Goal: Task Accomplishment & Management: Use online tool/utility

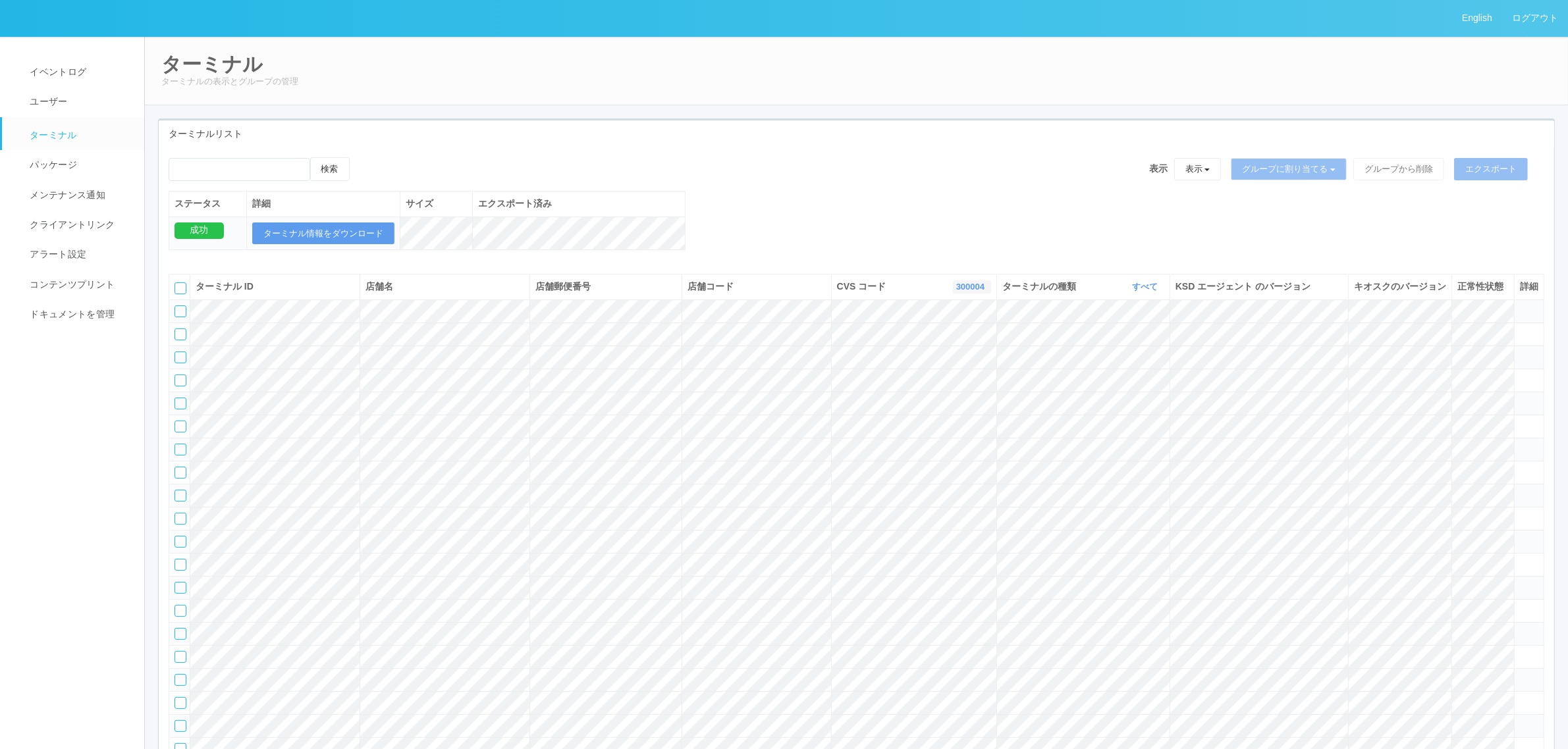
click at [968, 292] on link "300004" at bounding box center [971, 287] width 31 height 10
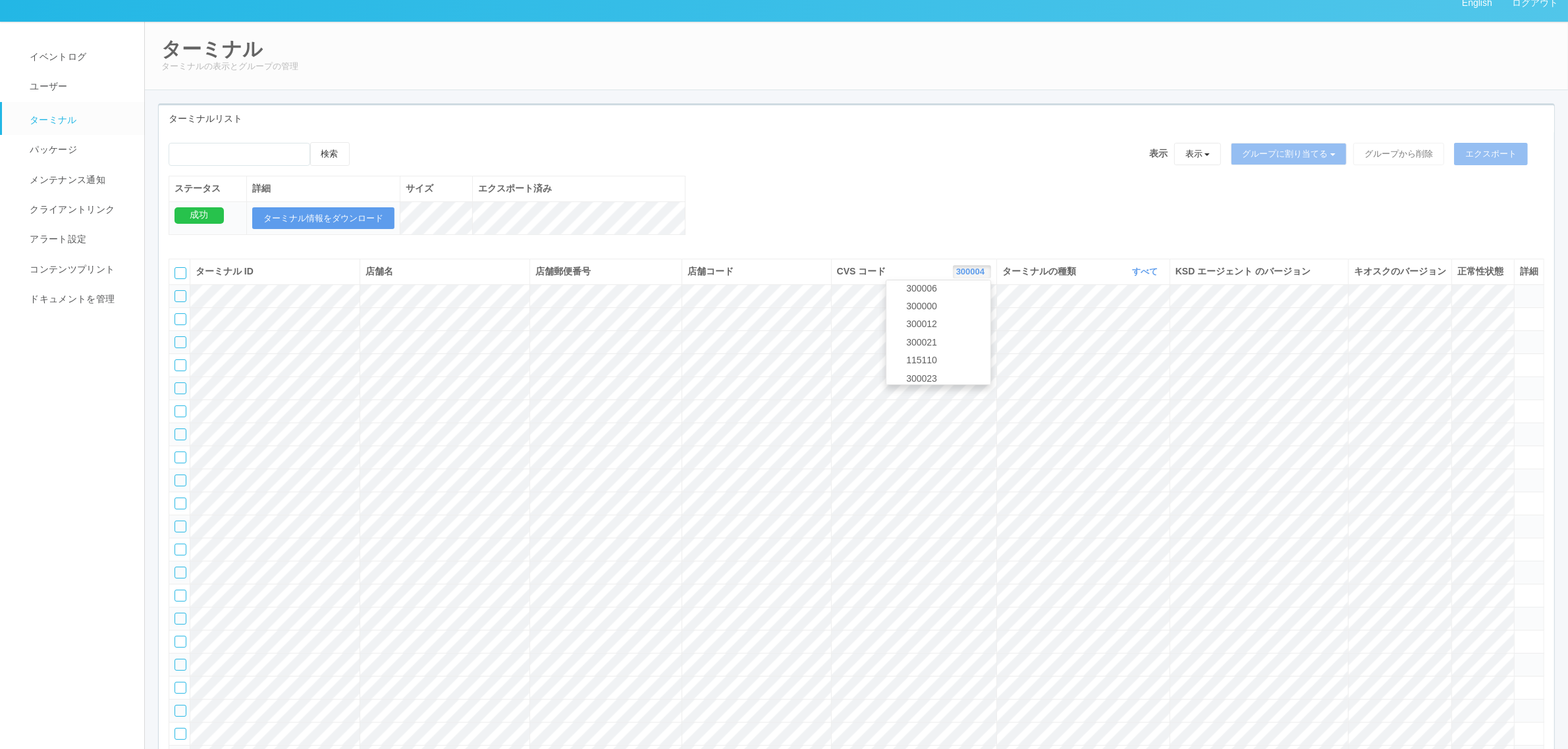
scroll to position [568, 0]
click at [927, 341] on span "115110" at bounding box center [918, 336] width 37 height 11
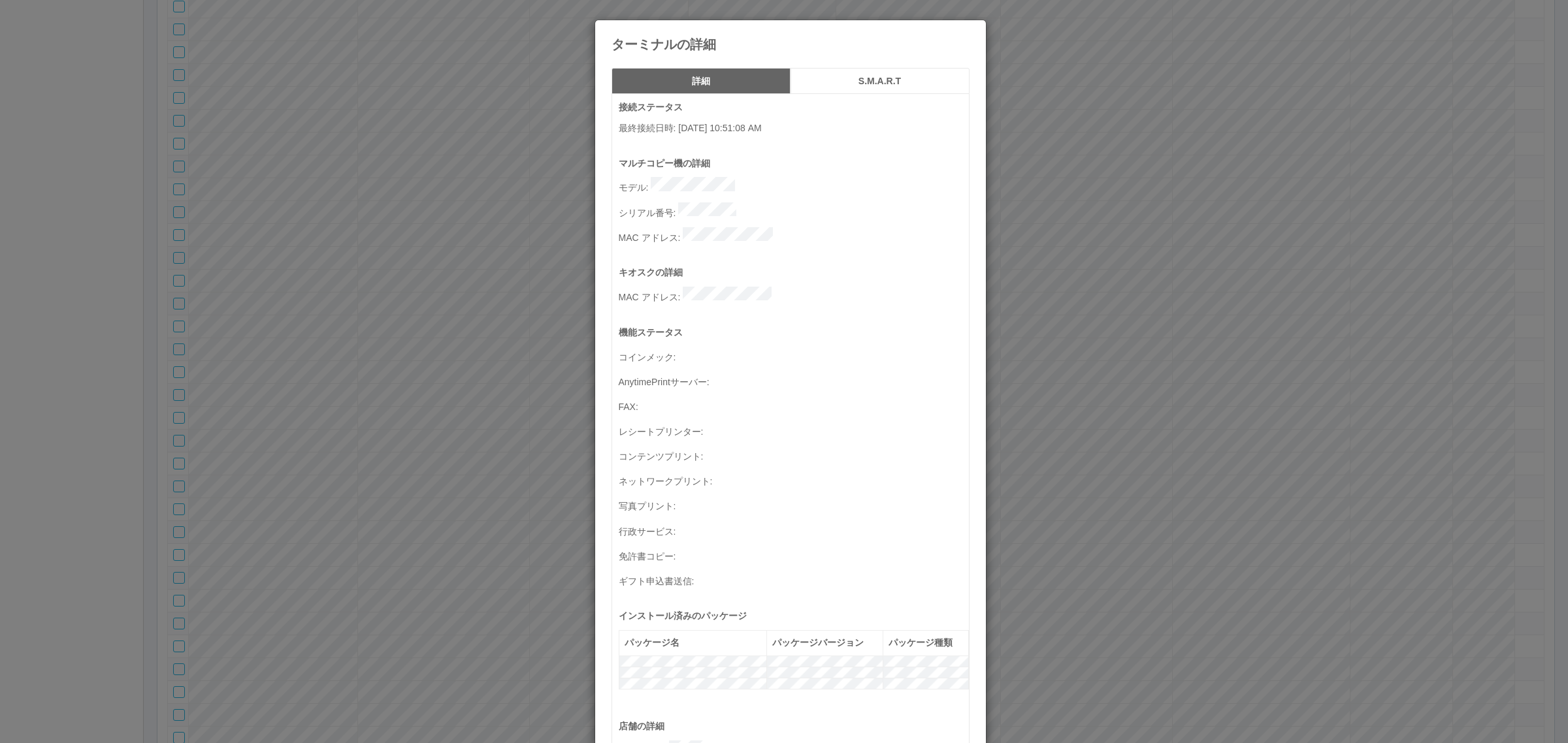
scroll to position [428, 0]
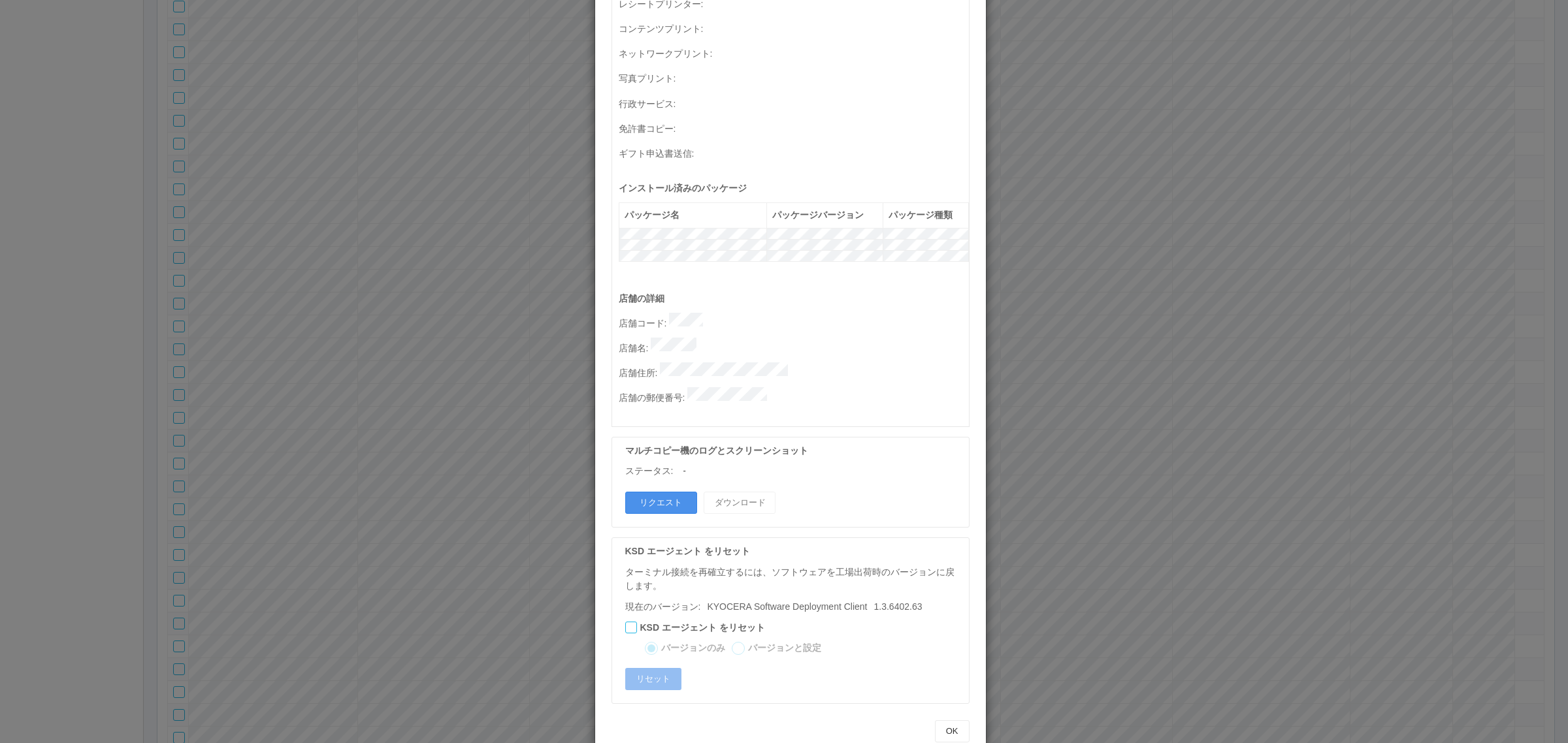
drag, startPoint x: 665, startPoint y: 468, endPoint x: 675, endPoint y: 465, distance: 10.4
click at [667, 492] on button "リクエスト" at bounding box center [661, 503] width 72 height 22
drag, startPoint x: 1085, startPoint y: 405, endPoint x: 896, endPoint y: 394, distance: 189.3
click at [1083, 405] on div "ターミナルの詳細 詳細 S.M.A.R.T 接続ステータス 最終接続日時 : [DATE] 10:51:08 AM マルチコピー機の詳細 モデル : シリアル…" at bounding box center [784, 372] width 1568 height 743
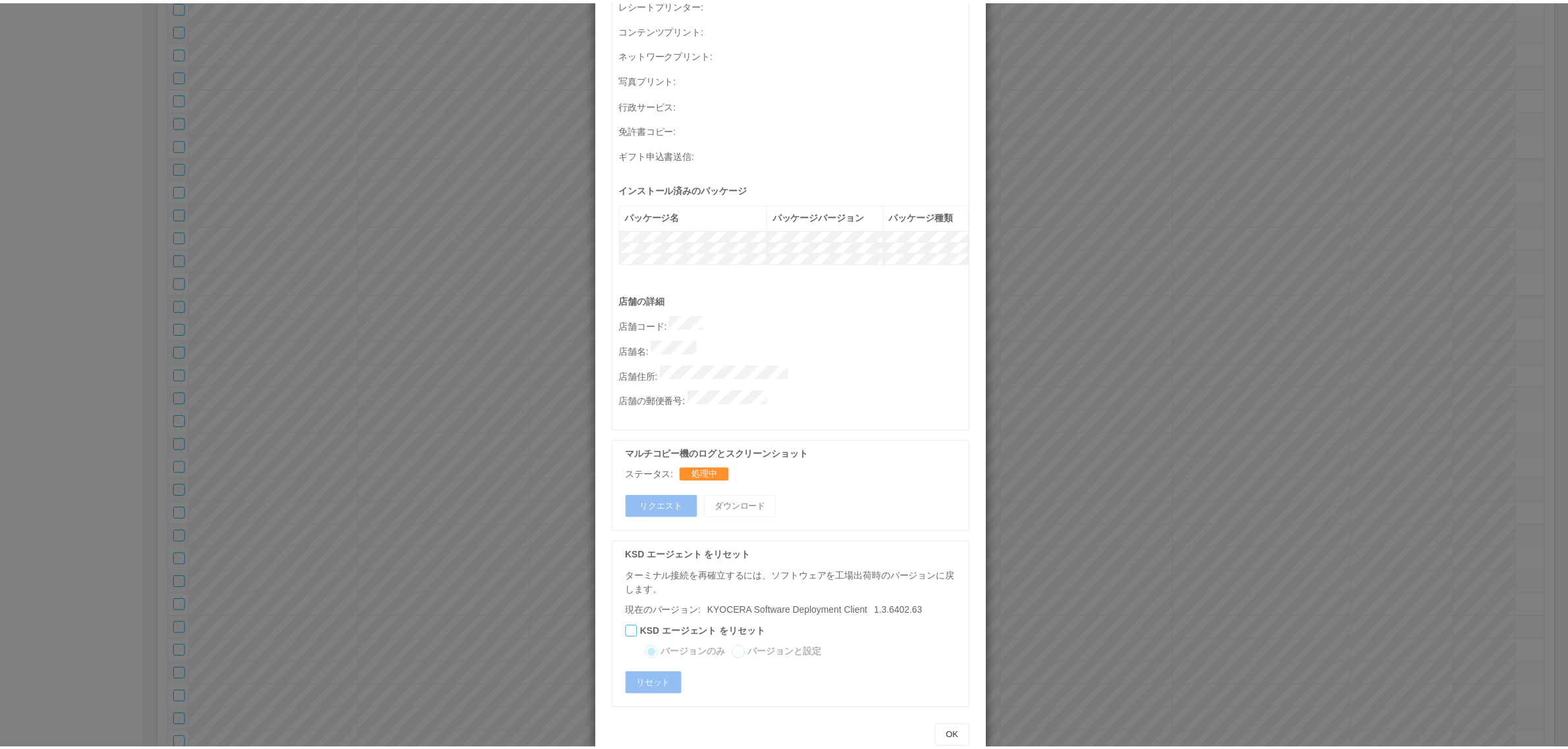
scroll to position [0, 0]
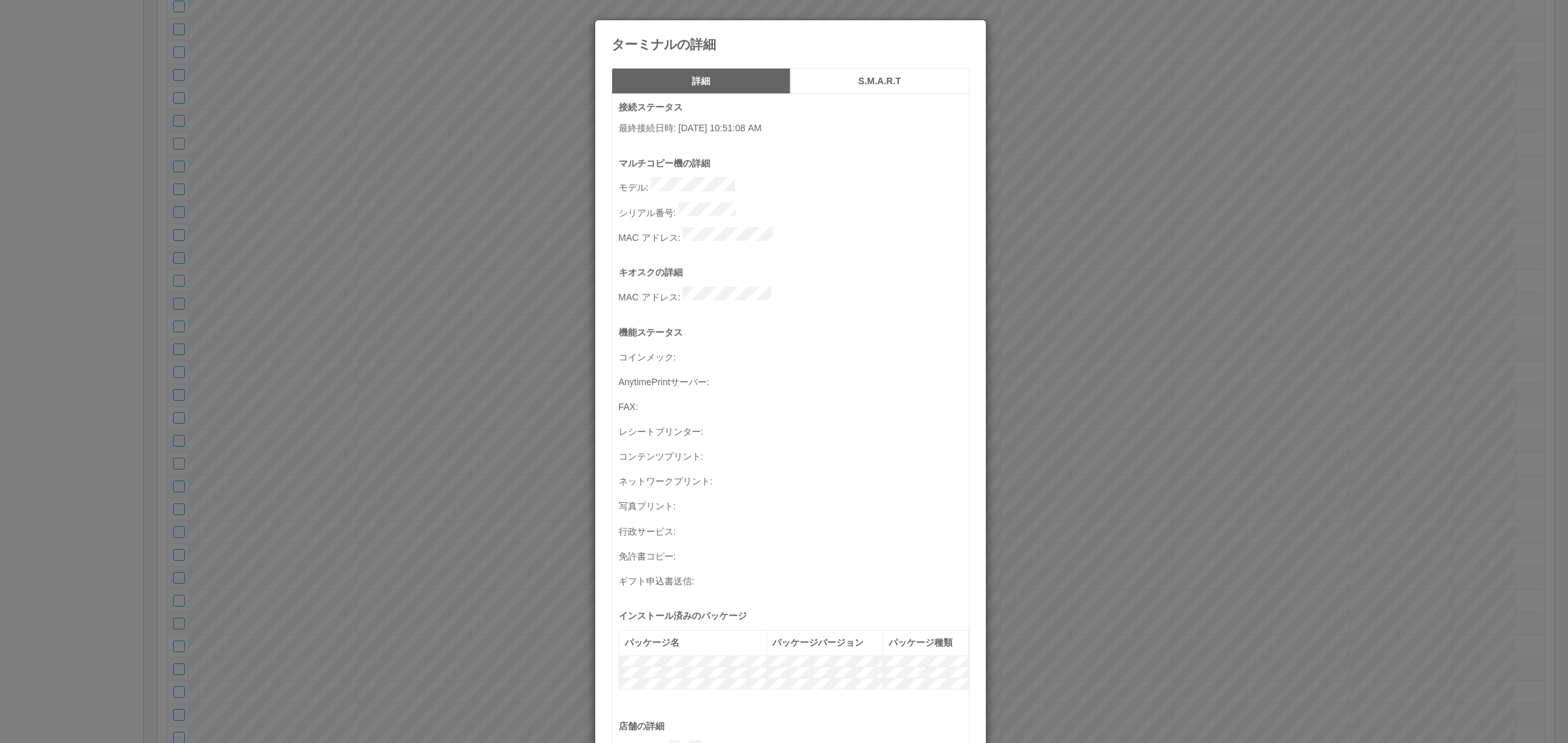
click at [1259, 379] on div "ターミナルの詳細 詳細 S.M.A.R.T 接続ステータス 最終接続日時 : [DATE] 10:51:08 AM マルチコピー機の詳細 モデル : シリアル…" at bounding box center [784, 372] width 1568 height 743
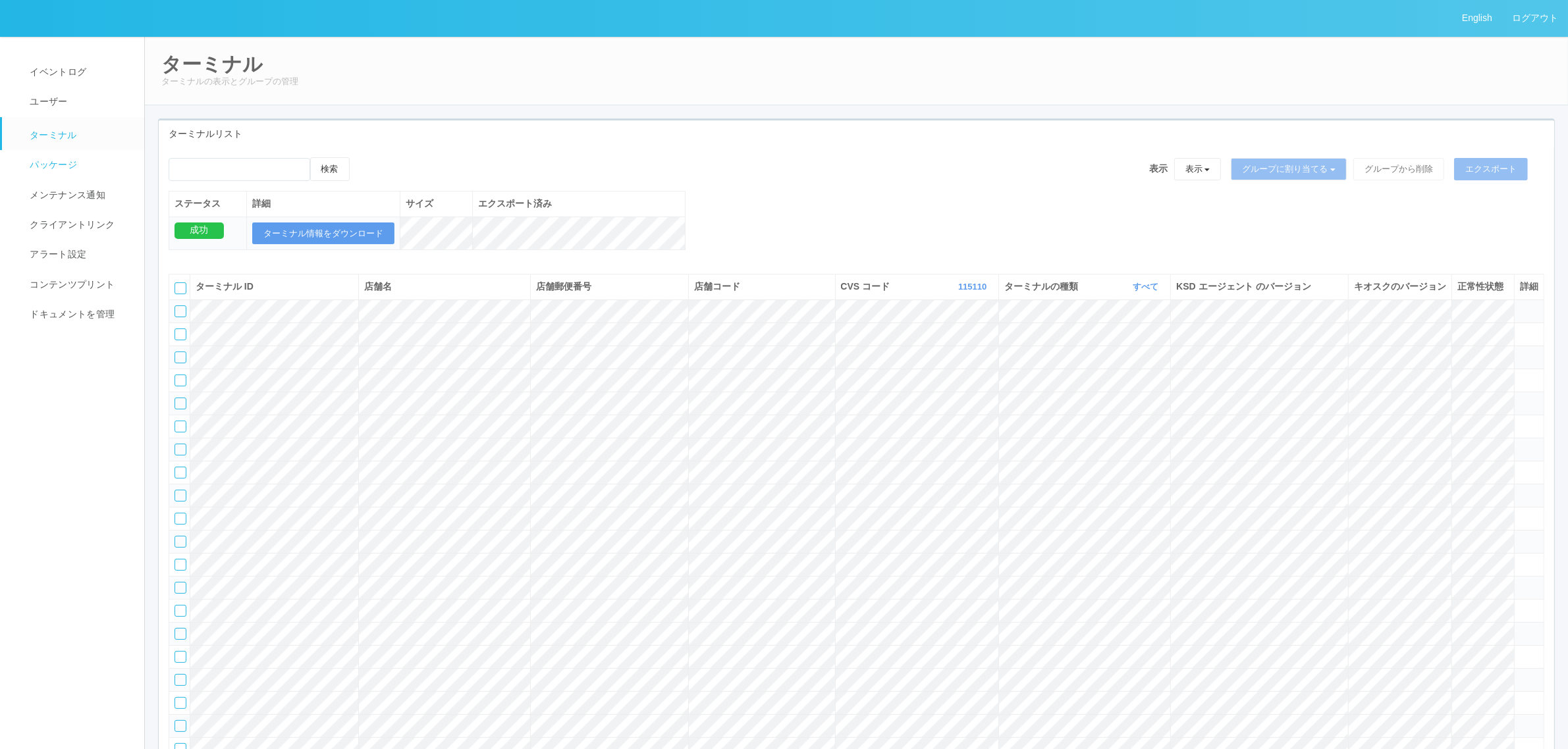
click at [92, 163] on link "パッケージ" at bounding box center [79, 165] width 154 height 29
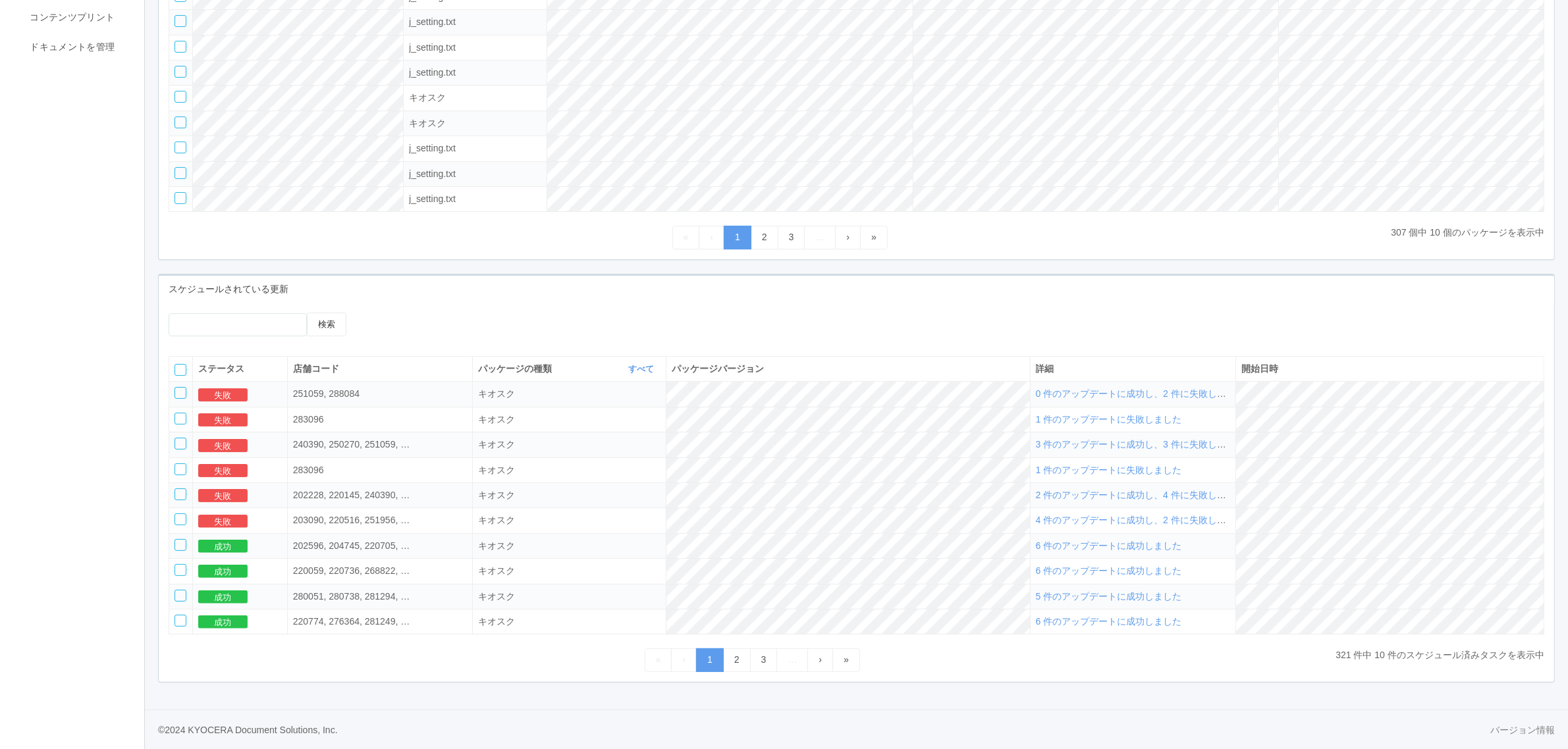
scroll to position [279, 0]
click at [1179, 392] on span "0 件のアップデートに成功し、2 件に失敗しました" at bounding box center [1140, 394] width 209 height 11
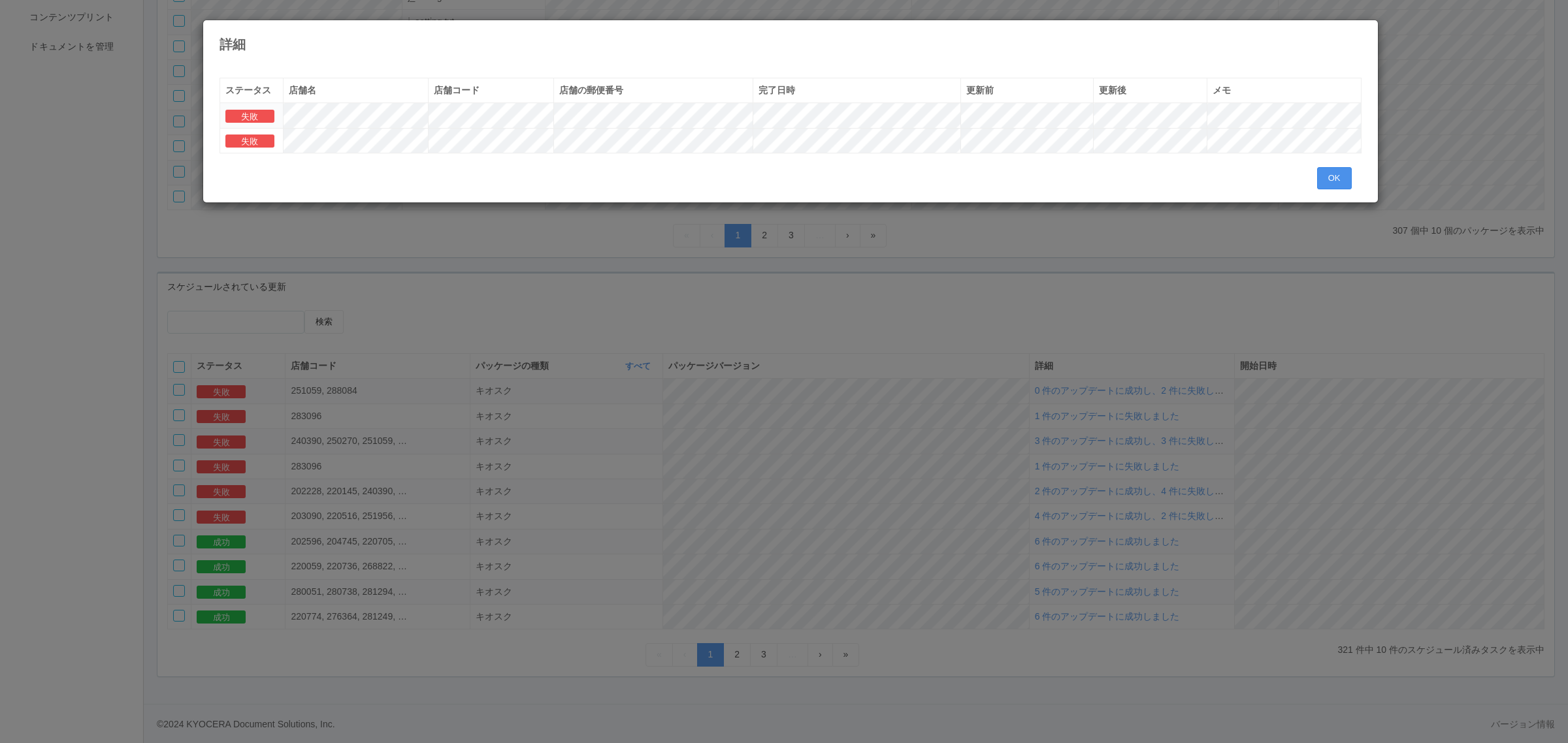
click at [1323, 168] on button "OK" at bounding box center [1335, 178] width 34 height 22
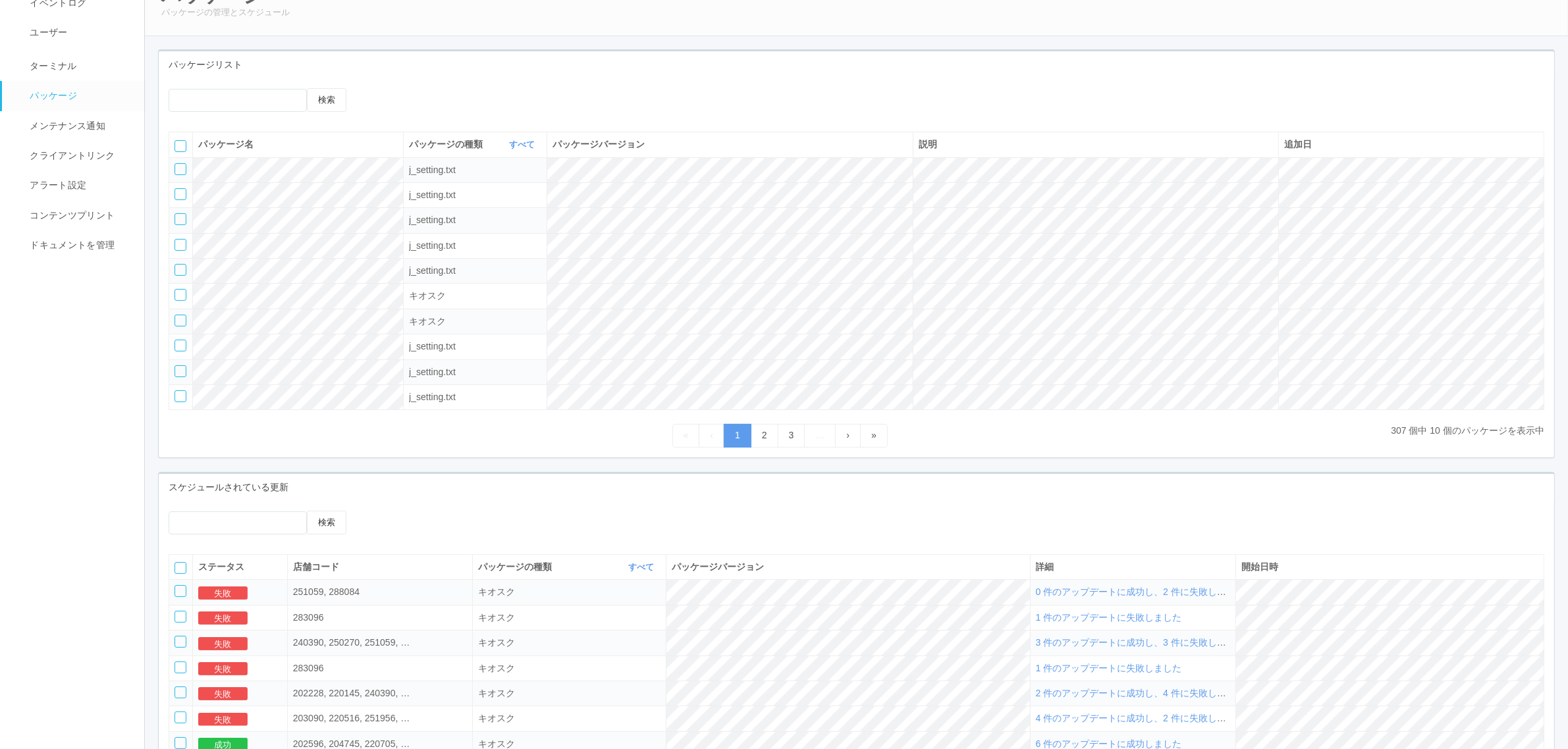
scroll to position [0, 0]
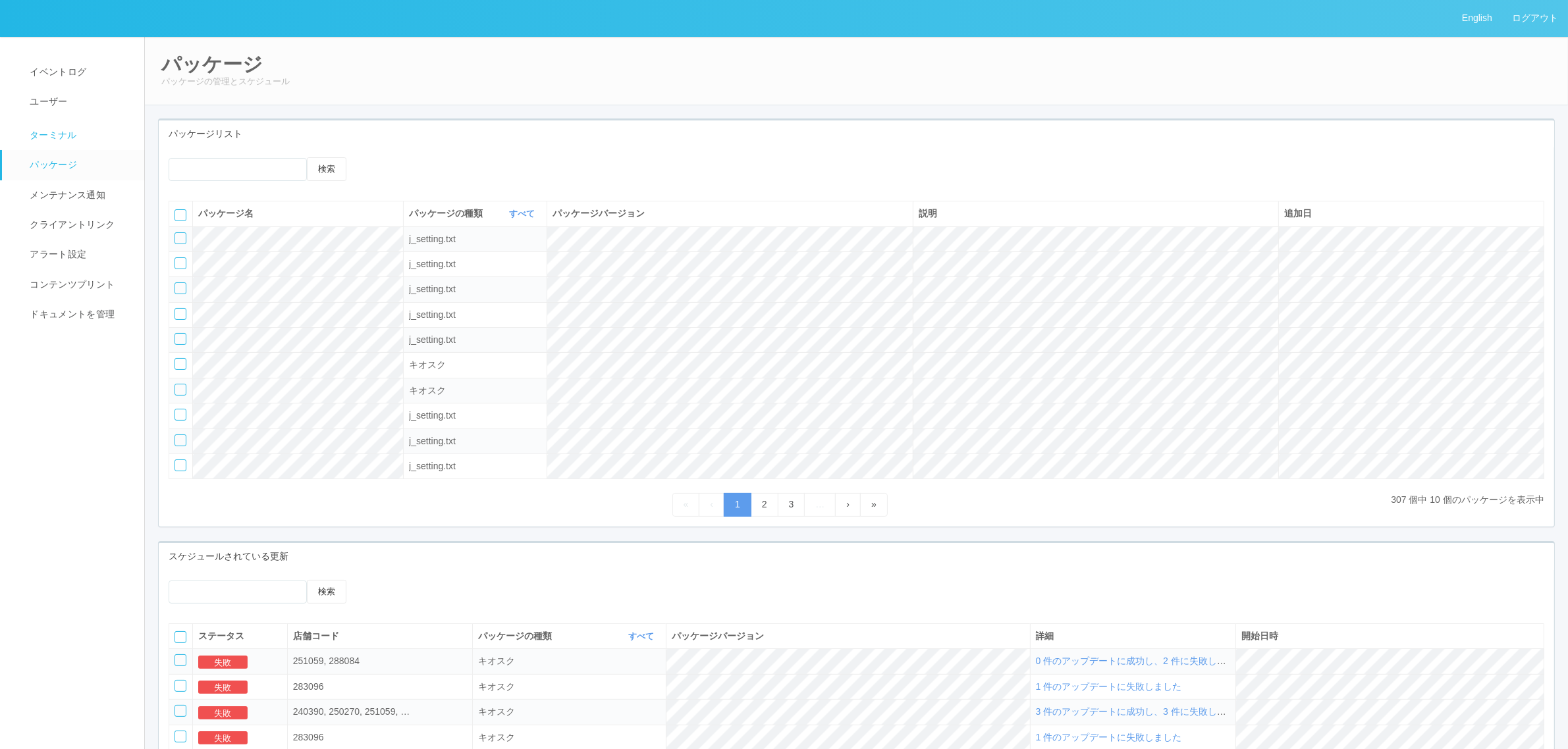
click at [117, 146] on link "ターミナル" at bounding box center [79, 133] width 154 height 33
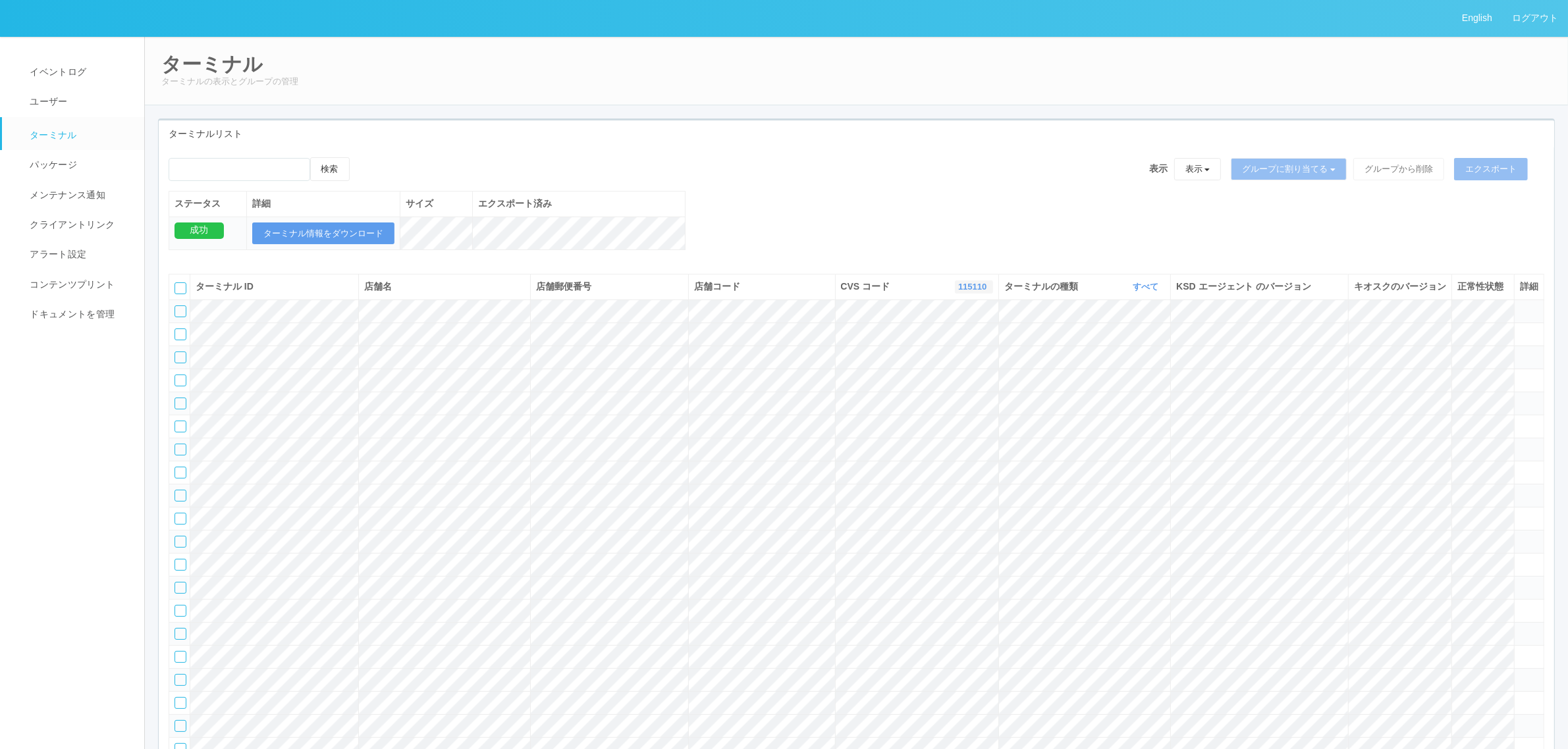
click at [969, 292] on link "115110" at bounding box center [973, 287] width 31 height 10
click at [961, 396] on link "961762" at bounding box center [941, 387] width 104 height 18
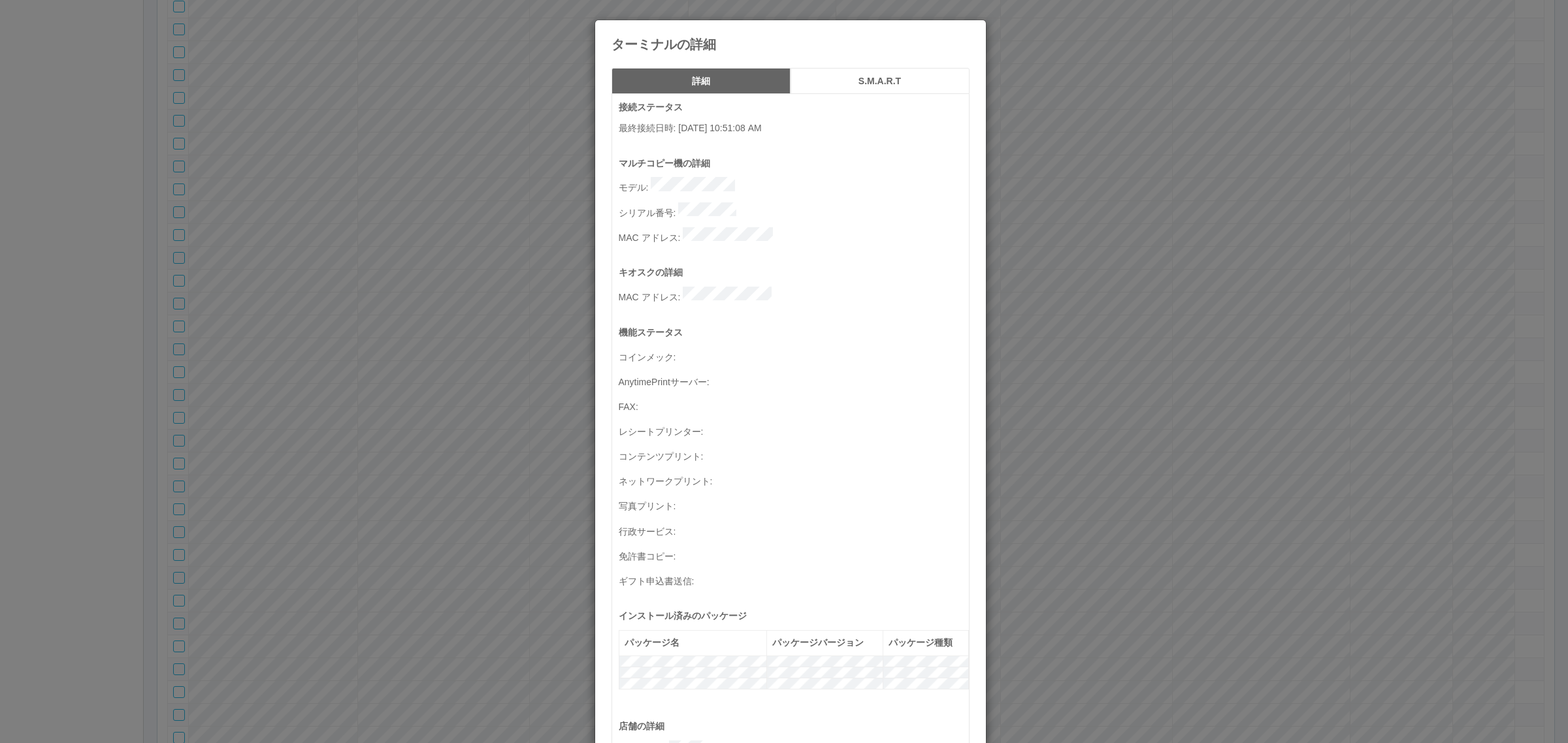
scroll to position [428, 0]
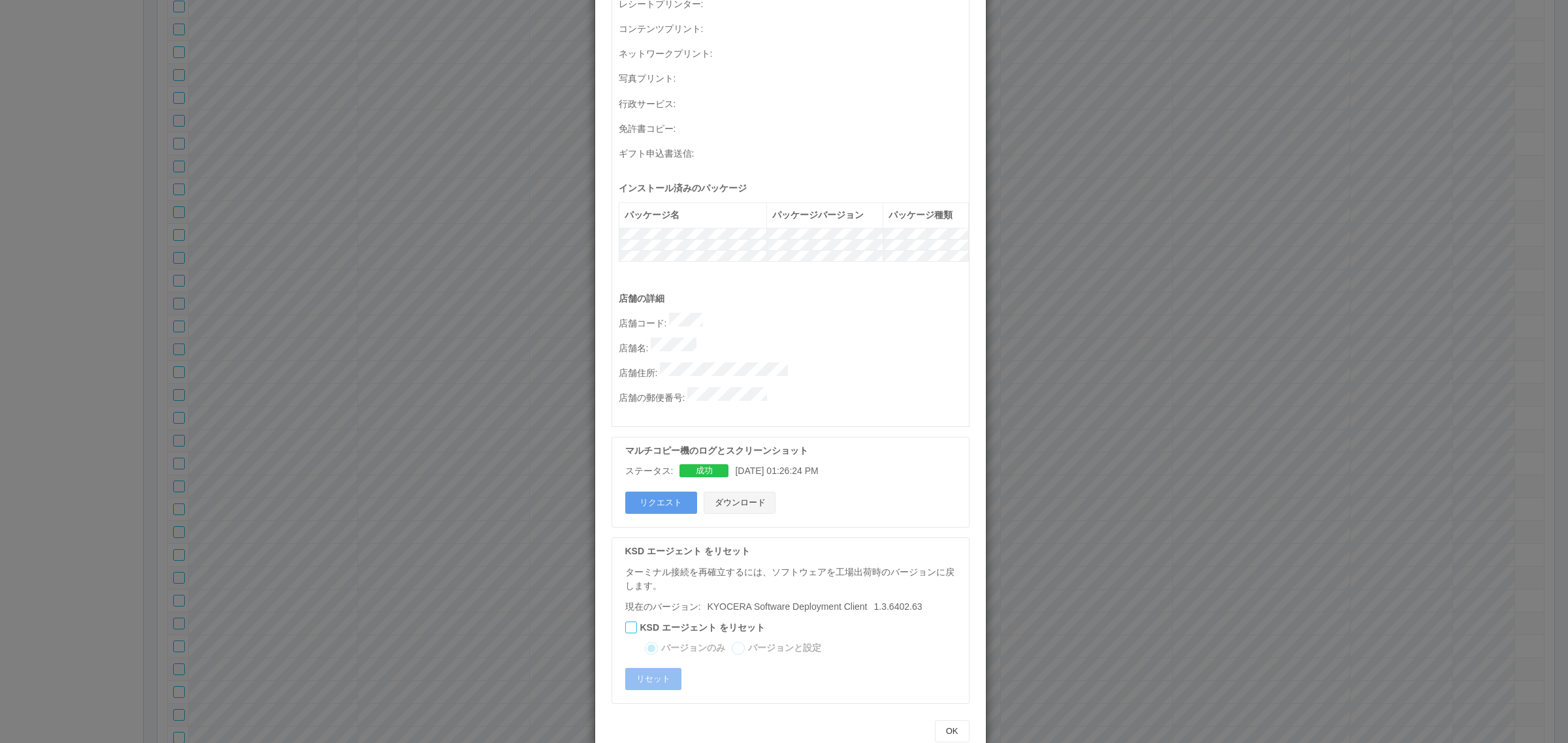
click at [750, 492] on button "ダウンロード" at bounding box center [739, 503] width 72 height 22
drag, startPoint x: 1096, startPoint y: 264, endPoint x: 1038, endPoint y: 269, distance: 58.2
click at [1093, 262] on div "ターミナルの詳細 詳細 S.M.A.R.T 接続ステータス 最終接続日時 : 08/21/2025 10:51:08 AM マルチコピー機の詳細 モデル : …" at bounding box center [784, 372] width 1568 height 743
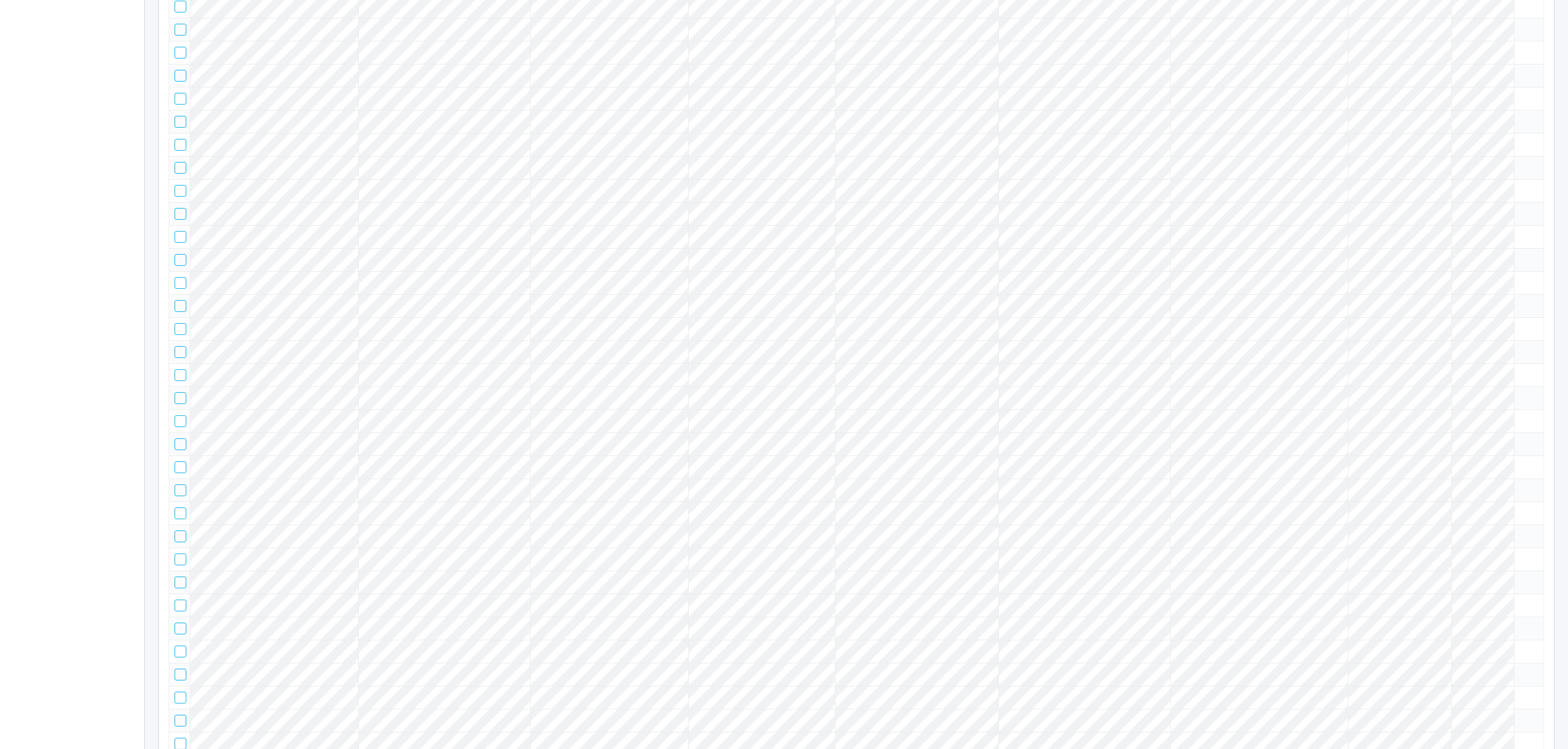
scroll to position [36758, 0]
